Goal: Information Seeking & Learning: Learn about a topic

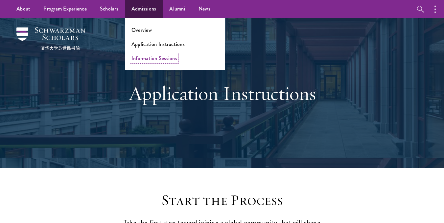
click at [142, 60] on link "Information Sessions" at bounding box center [154, 59] width 46 height 8
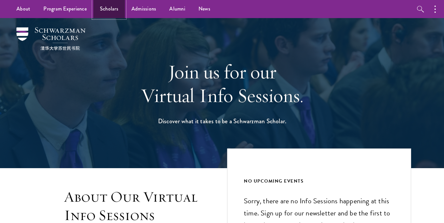
click at [113, 10] on link "Scholars" at bounding box center [109, 9] width 32 height 18
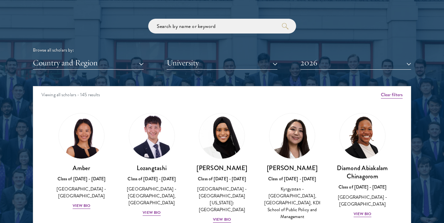
scroll to position [773, 0]
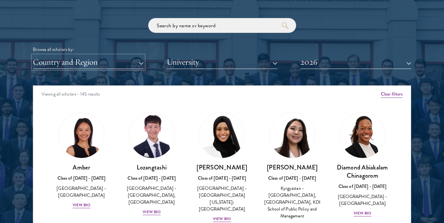
click at [127, 63] on button "Country and Region" at bounding box center [88, 62] width 111 height 13
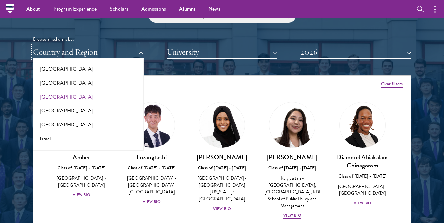
scroll to position [503, 0]
click at [58, 98] on button "[GEOGRAPHIC_DATA]" at bounding box center [88, 97] width 107 height 14
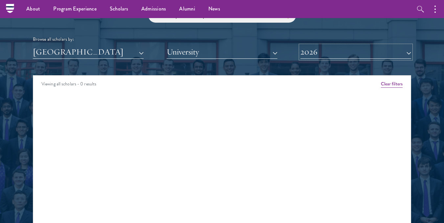
click at [336, 56] on button "2026" at bounding box center [355, 51] width 111 height 13
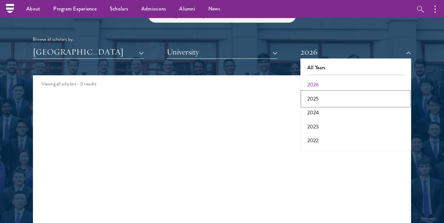
click at [322, 96] on button "2025" at bounding box center [355, 99] width 107 height 14
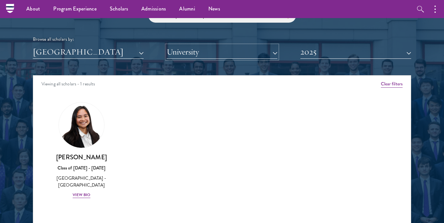
click at [228, 50] on button "University" at bounding box center [222, 51] width 111 height 13
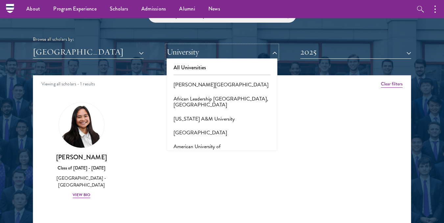
click at [228, 50] on button "University" at bounding box center [222, 51] width 111 height 13
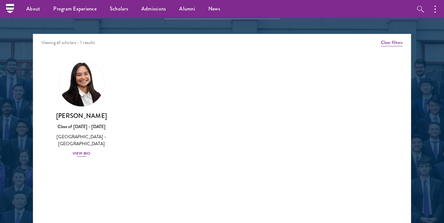
scroll to position [823, 0]
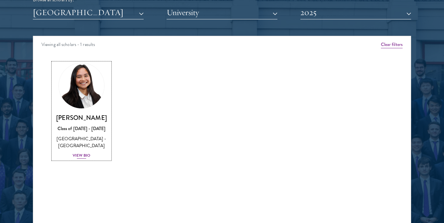
click at [83, 152] on div "[PERSON_NAME] Class of [DATE] - [DATE] [GEOGRAPHIC_DATA] - [GEOGRAPHIC_DATA] Vi…" at bounding box center [81, 137] width 57 height 46
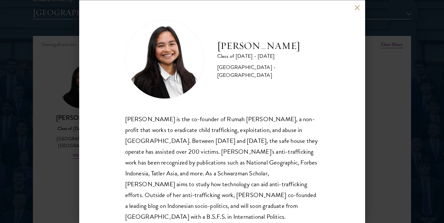
click at [258, 48] on h2 "[PERSON_NAME]" at bounding box center [268, 45] width 102 height 13
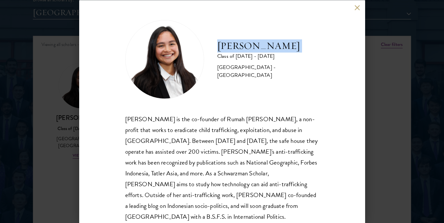
click at [258, 48] on h2 "[PERSON_NAME]" at bounding box center [268, 45] width 102 height 13
copy div "[PERSON_NAME]"
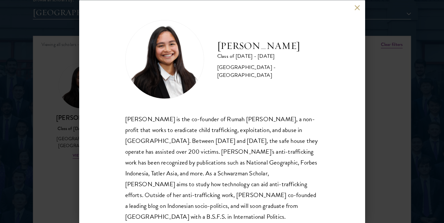
click at [395, 45] on div "[PERSON_NAME] Class of [DATE] - [DATE] [GEOGRAPHIC_DATA] - [GEOGRAPHIC_DATA] [P…" at bounding box center [222, 111] width 444 height 223
click at [395, 47] on div "[PERSON_NAME] Class of [DATE] - [DATE] [GEOGRAPHIC_DATA] - [GEOGRAPHIC_DATA] [P…" at bounding box center [222, 111] width 444 height 223
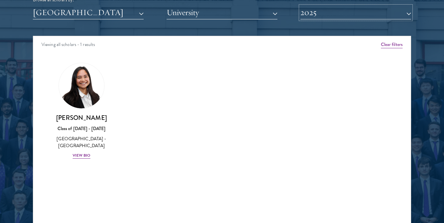
click at [357, 9] on button "2025" at bounding box center [355, 12] width 111 height 13
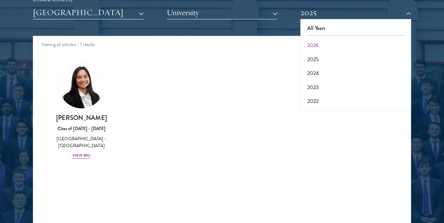
click at [284, 41] on div "Viewing all scholars - 1 results" at bounding box center [221, 45] width 377 height 18
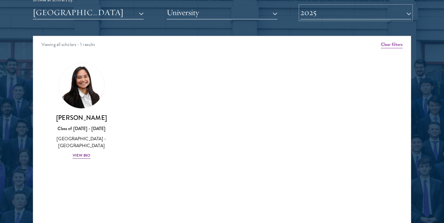
click at [319, 11] on button "2025" at bounding box center [355, 12] width 111 height 13
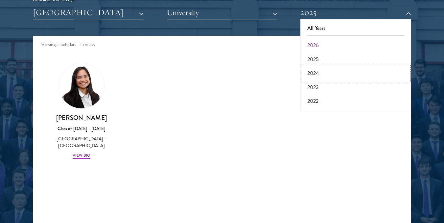
click at [323, 76] on button "2024" at bounding box center [355, 73] width 107 height 14
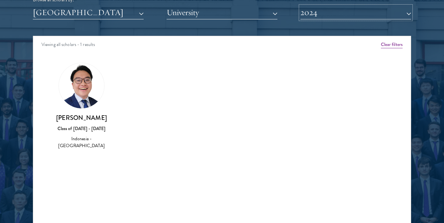
drag, startPoint x: 321, startPoint y: 12, endPoint x: 322, endPoint y: 16, distance: 4.0
click at [322, 12] on button "2024" at bounding box center [355, 12] width 111 height 13
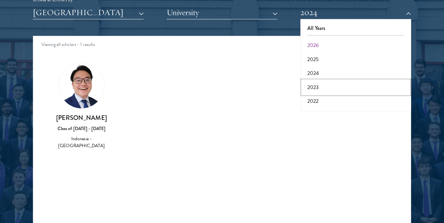
click at [323, 86] on button "2023" at bounding box center [355, 87] width 107 height 14
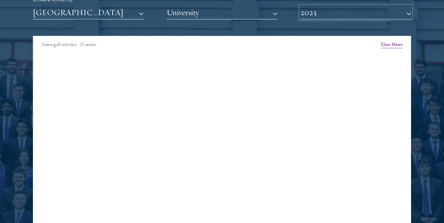
click at [329, 11] on button "2023" at bounding box center [355, 12] width 111 height 13
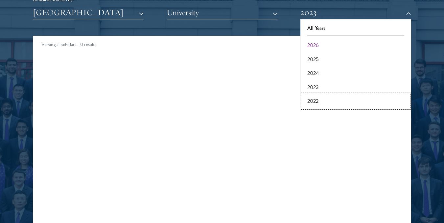
click at [320, 100] on button "2022" at bounding box center [355, 101] width 107 height 14
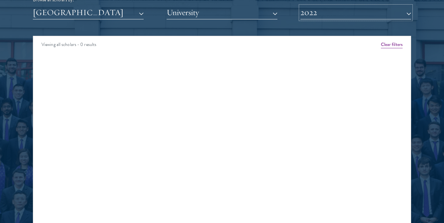
click at [321, 6] on button "2022" at bounding box center [355, 12] width 111 height 13
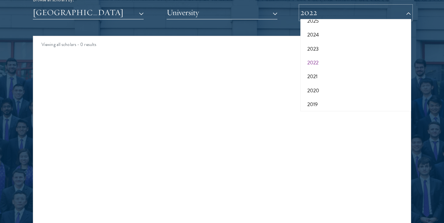
scroll to position [39, 0]
click at [323, 77] on button "2021" at bounding box center [355, 76] width 107 height 14
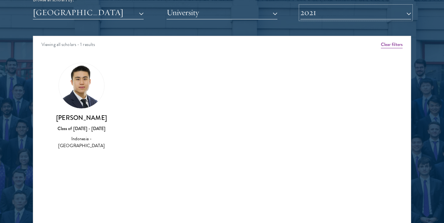
click at [327, 10] on button "2021" at bounding box center [355, 12] width 111 height 13
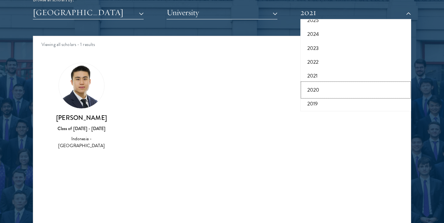
click at [327, 91] on button "2020" at bounding box center [355, 90] width 107 height 14
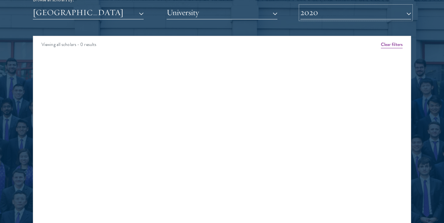
click at [345, 15] on button "2020" at bounding box center [355, 12] width 111 height 13
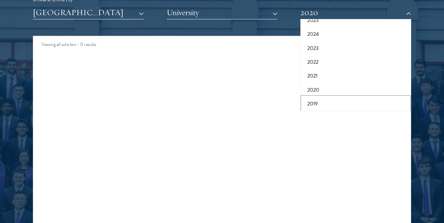
click at [326, 103] on button "2019" at bounding box center [355, 104] width 107 height 14
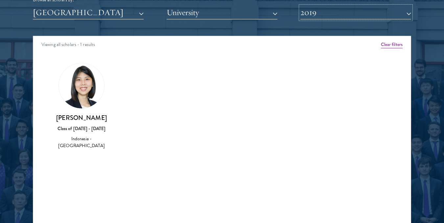
click at [332, 14] on button "2019" at bounding box center [355, 12] width 111 height 13
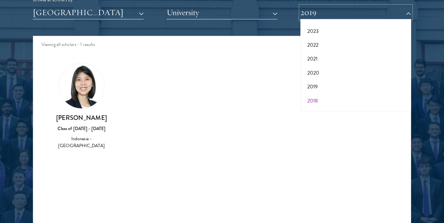
scroll to position [56, 0]
click at [326, 102] on button "2018" at bounding box center [355, 101] width 107 height 14
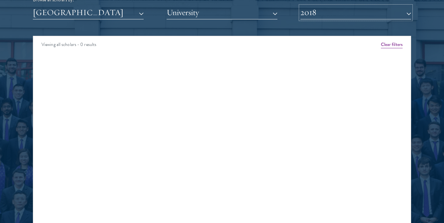
click at [326, 6] on button "2018" at bounding box center [355, 12] width 111 height 13
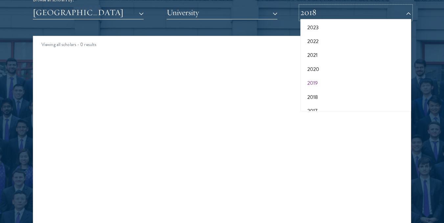
scroll to position [68, 0]
click at [321, 103] on button "2017" at bounding box center [355, 103] width 107 height 14
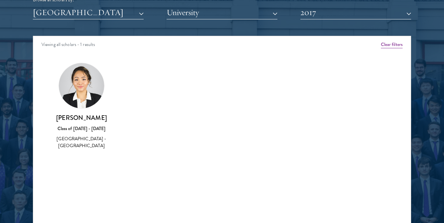
click at [364, 20] on div "Scholar Directory Congratulations and welcome to the Schwarzman Scholars Class …" at bounding box center [222, 66] width 378 height 334
click at [364, 15] on button "2017" at bounding box center [355, 12] width 111 height 13
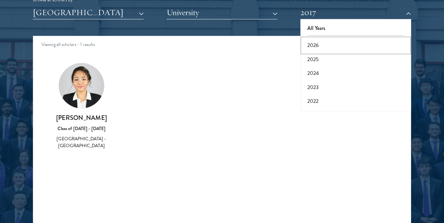
click at [334, 45] on button "2026" at bounding box center [355, 45] width 107 height 14
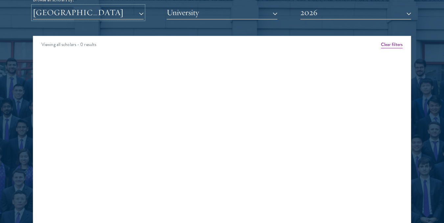
click at [104, 10] on button "[GEOGRAPHIC_DATA]" at bounding box center [88, 12] width 111 height 13
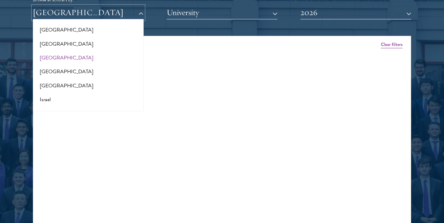
click at [104, 10] on button "[GEOGRAPHIC_DATA]" at bounding box center [88, 12] width 111 height 13
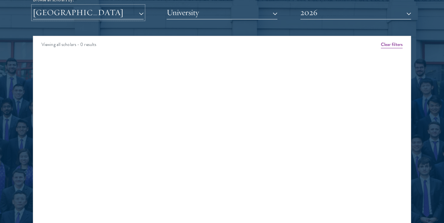
click at [104, 10] on button "[GEOGRAPHIC_DATA]" at bounding box center [88, 12] width 111 height 13
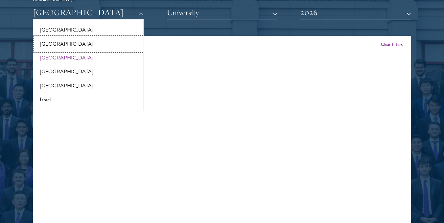
click at [84, 48] on button "[GEOGRAPHIC_DATA]" at bounding box center [88, 44] width 107 height 14
